Goal: Register for event/course

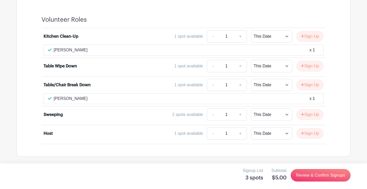
scroll to position [422, 0]
click at [313, 176] on link "Review & Confirm Signups" at bounding box center [321, 175] width 60 height 12
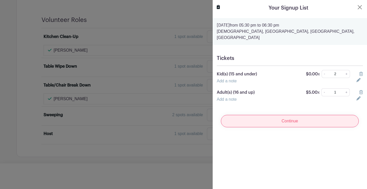
click at [305, 117] on input "Continue" at bounding box center [290, 121] width 138 height 12
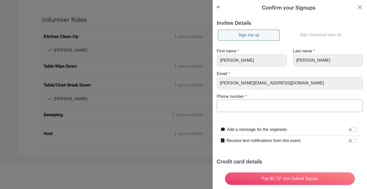
click at [306, 108] on input "Phone number" at bounding box center [290, 106] width 146 height 12
type input "9142632867"
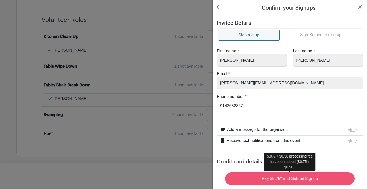
click at [297, 178] on input "Pay $5.75* and Submit Signup" at bounding box center [290, 178] width 130 height 12
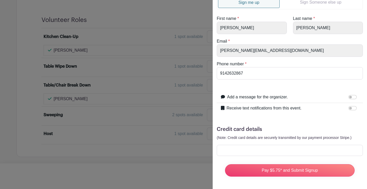
scroll to position [33, 0]
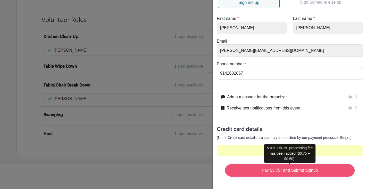
click at [292, 170] on input "Pay $5.75* and Submit Signup" at bounding box center [290, 170] width 130 height 12
click at [324, 172] on input "Pay $5.75* and Submit Signup" at bounding box center [290, 170] width 130 height 12
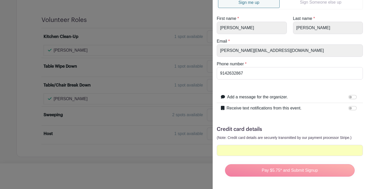
click at [311, 158] on form "Invitee Details Sign me up Sign Someone else up First name * Emma Last name * G…" at bounding box center [290, 84] width 146 height 193
click at [287, 169] on div "Pay $5.75* and Submit Signup" at bounding box center [290, 170] width 138 height 21
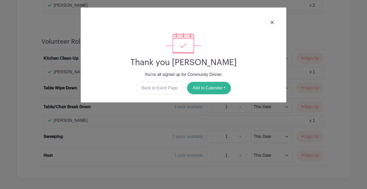
click at [215, 90] on button "Add to Calendar" at bounding box center [209, 88] width 44 height 12
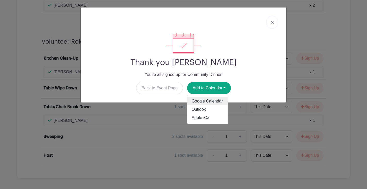
click at [213, 102] on link "Google Calendar" at bounding box center [208, 101] width 41 height 8
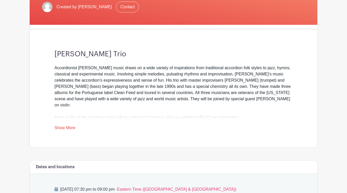
scroll to position [104, 0]
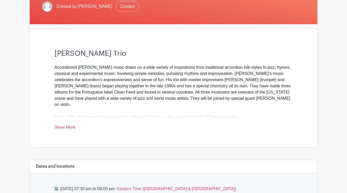
click at [72, 125] on link "Show More" at bounding box center [64, 128] width 21 height 6
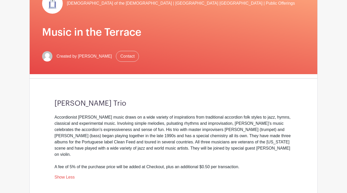
scroll to position [55, 0]
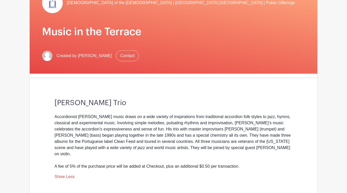
drag, startPoint x: 121, startPoint y: 103, endPoint x: 53, endPoint y: 104, distance: 67.9
click at [53, 104] on div "Will Holshouser Trio Accordionist Will Holshouser’s music draws on a wide varie…" at bounding box center [173, 139] width 263 height 114
copy h3 "Will Holshouser Trio"
